Goal: Find specific page/section: Find specific page/section

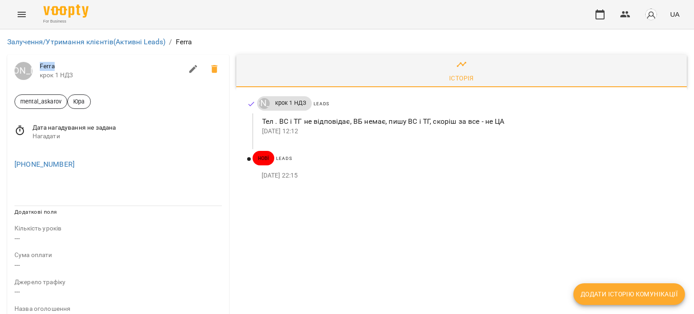
drag, startPoint x: 53, startPoint y: 65, endPoint x: 38, endPoint y: 64, distance: 14.9
click at [38, 64] on div "[PERSON_NAME] Ferra крок 1 НДЗ" at bounding box center [118, 71] width 222 height 33
click at [99, 72] on span "крок 1 НДЗ" at bounding box center [111, 75] width 143 height 9
drag, startPoint x: 55, startPoint y: 65, endPoint x: 39, endPoint y: 65, distance: 16.3
click at [39, 65] on div "[PERSON_NAME] Ferra крок 1 НДЗ" at bounding box center [118, 71] width 222 height 33
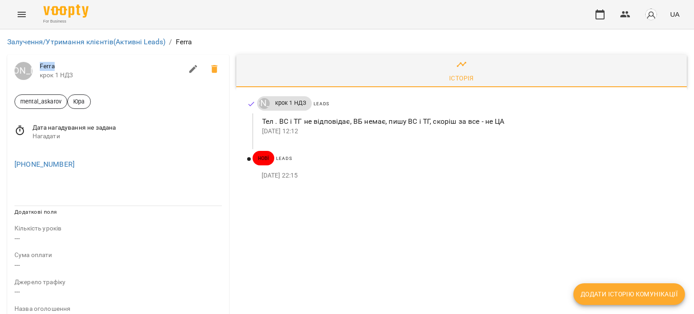
click at [81, 65] on span "Ferra" at bounding box center [111, 66] width 143 height 9
drag, startPoint x: 57, startPoint y: 65, endPoint x: 38, endPoint y: 66, distance: 19.0
click at [38, 66] on div "[PERSON_NAME] Ferra крок 1 НДЗ" at bounding box center [118, 71] width 222 height 33
click at [72, 63] on span "Ferra" at bounding box center [111, 66] width 143 height 9
drag, startPoint x: 59, startPoint y: 66, endPoint x: 37, endPoint y: 63, distance: 21.9
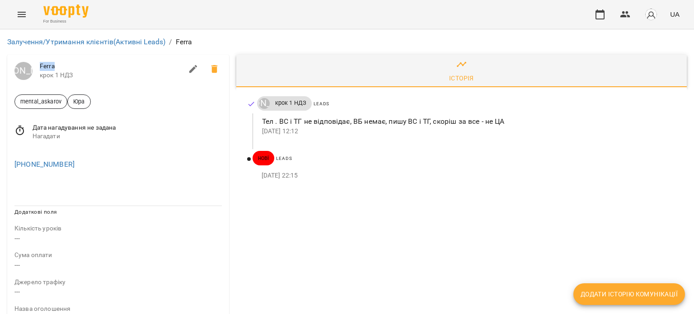
click at [37, 63] on div "[PERSON_NAME] Ferra крок 1 НДЗ" at bounding box center [118, 71] width 222 height 33
click at [57, 67] on span "Ferra" at bounding box center [111, 66] width 143 height 9
